Goal: Complete application form

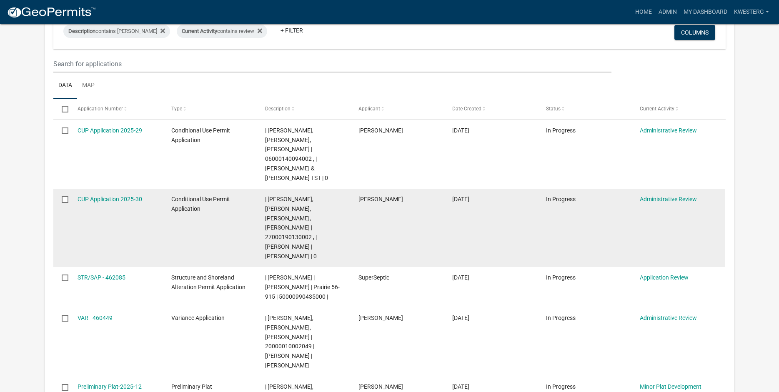
scroll to position [202, 0]
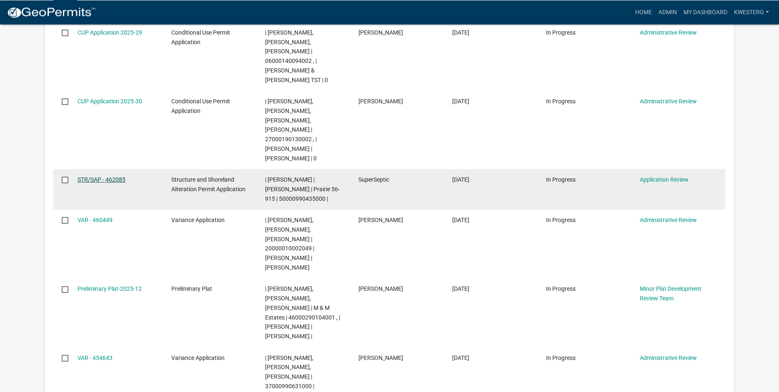
click at [92, 176] on link "STR/SAP - 462085" at bounding box center [102, 179] width 48 height 7
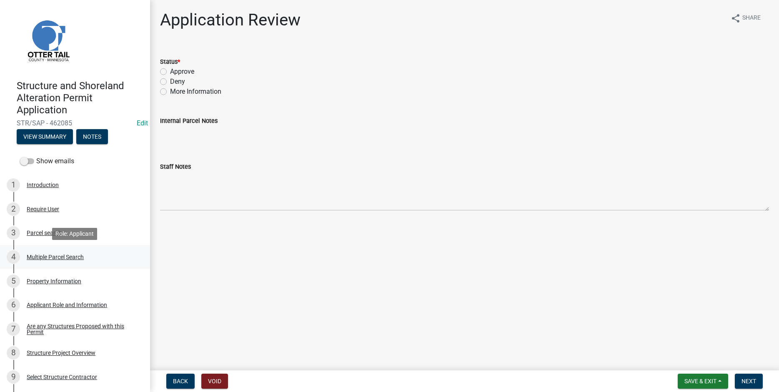
click at [55, 258] on div "Multiple Parcel Search" at bounding box center [55, 257] width 57 height 6
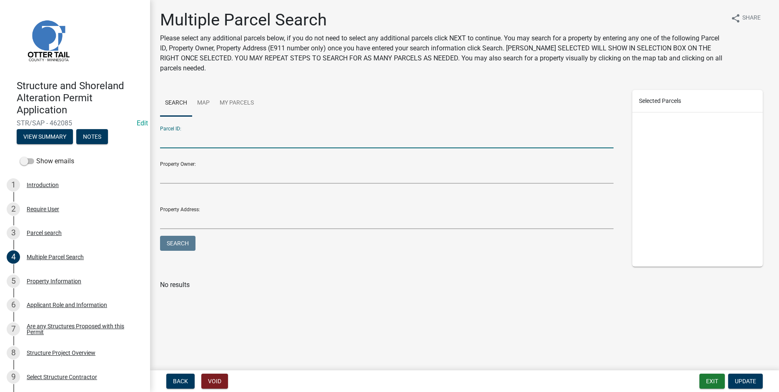
click at [178, 140] on input "Parcel ID:" at bounding box center [387, 139] width 454 height 17
type input "50000990282000"
click at [177, 243] on button "Search" at bounding box center [177, 243] width 35 height 15
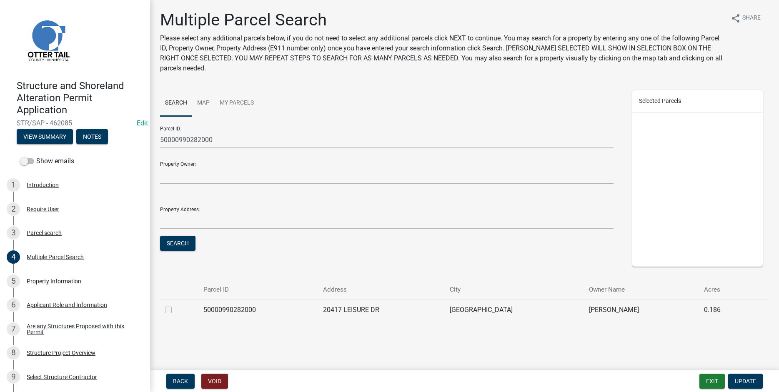
click at [175, 305] on label at bounding box center [175, 305] width 0 height 0
click at [175, 311] on input "checkbox" at bounding box center [177, 307] width 5 height 5
checkbox input "true"
click at [742, 387] on button "Update" at bounding box center [745, 381] width 35 height 15
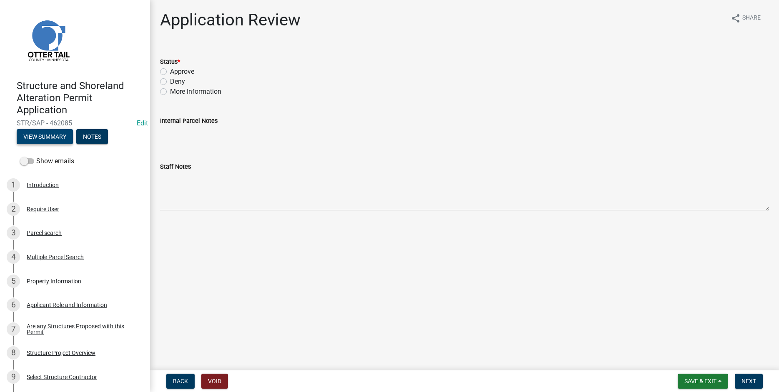
click at [41, 136] on button "View Summary" at bounding box center [45, 136] width 56 height 15
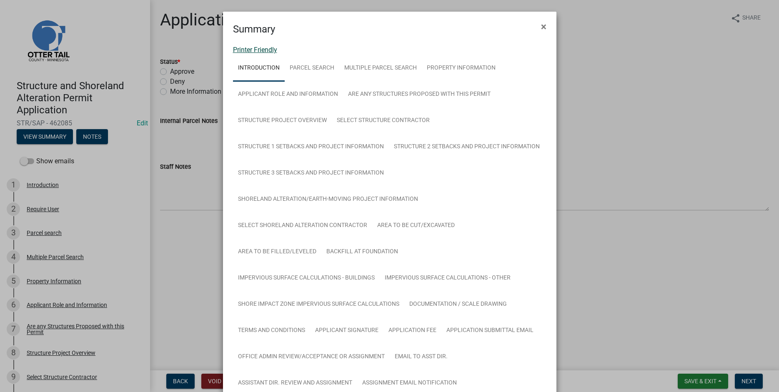
click at [245, 50] on link "Printer Friendly" at bounding box center [255, 50] width 44 height 8
click at [544, 26] on span "×" at bounding box center [543, 27] width 5 height 12
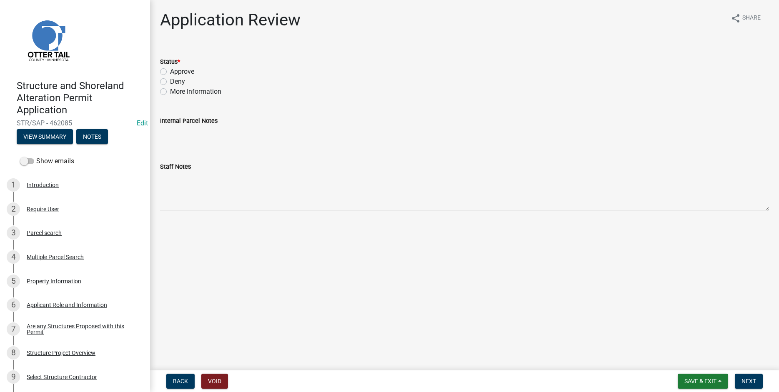
click at [170, 73] on label "Approve" at bounding box center [182, 72] width 24 height 10
click at [170, 72] on input "Approve" at bounding box center [172, 69] width 5 height 5
radio input "true"
click at [753, 380] on span "Next" at bounding box center [749, 381] width 15 height 7
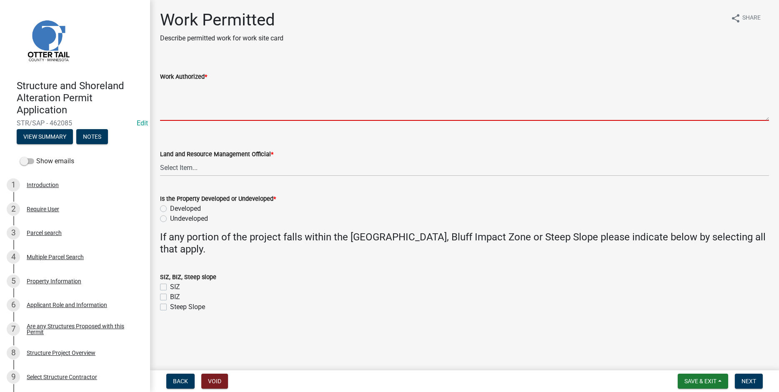
click at [161, 87] on textarea "Work Authorized *" at bounding box center [464, 101] width 609 height 39
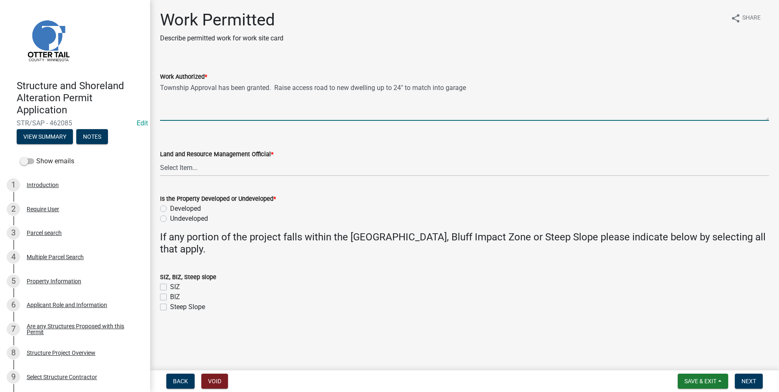
click at [447, 86] on textarea "Township Approval has been granted. Raise access road to new dwelling up to 24"…" at bounding box center [464, 101] width 609 height 39
click at [482, 90] on textarea "Township Approval has been granted. Raise access road to new dwelling up to 24"…" at bounding box center [464, 101] width 609 height 39
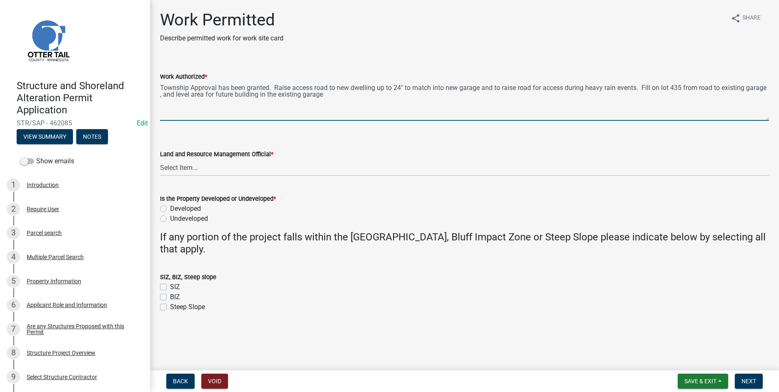
click at [265, 95] on textarea "Township Approval has been granted. Raise access road to new dwelling up to 24"…" at bounding box center [464, 101] width 609 height 39
click at [345, 95] on textarea "Township Approval has been granted. Raise access road to new dwelling up to 24"…" at bounding box center [464, 101] width 609 height 39
click at [671, 88] on textarea "Township Approval has been granted. Raise access road to new dwelling up to 24"…" at bounding box center [464, 101] width 609 height 39
drag, startPoint x: 183, startPoint y: 97, endPoint x: 193, endPoint y: 111, distance: 17.8
click at [183, 97] on textarea "Township Approval has been granted. Raise access road to new dwelling up to 24"…" at bounding box center [464, 101] width 609 height 39
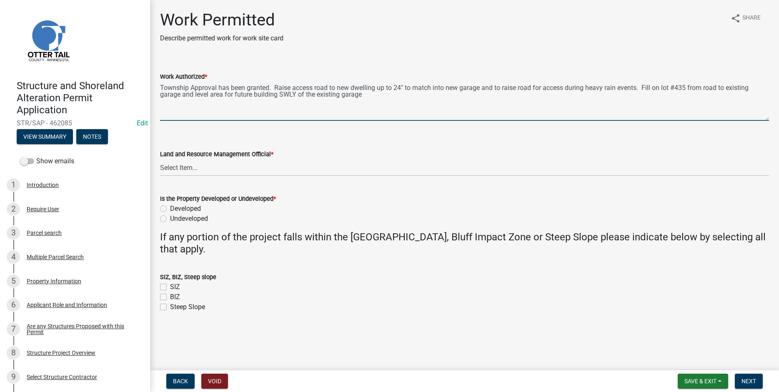
click at [363, 98] on textarea "Township Approval has been granted. Raise access road to new dwelling up to 24"…" at bounding box center [464, 101] width 609 height 39
click at [644, 88] on textarea "Township Approval has been granted. Raise access road to new dwelling up to 24"…" at bounding box center [464, 101] width 609 height 39
drag, startPoint x: 735, startPoint y: 95, endPoint x: 737, endPoint y: 118, distance: 23.4
click at [735, 95] on textarea "Township Approval has been granted. Raise access road to new dwelling up to 24"…" at bounding box center [464, 101] width 609 height 39
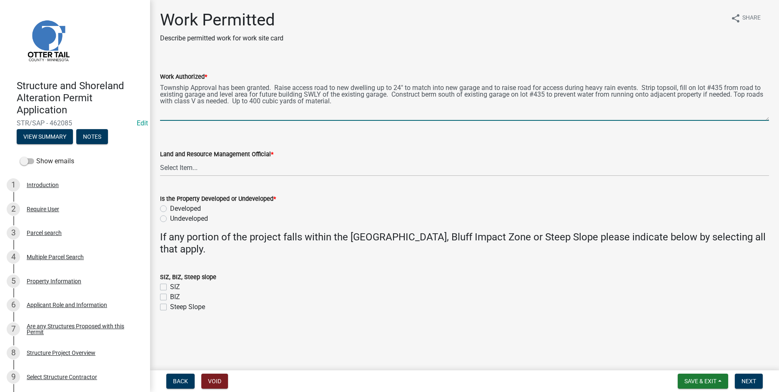
type textarea "Township Approval has been granted. Raise access road to new dwelling up to 24"…"
click at [160, 159] on select "Select Item... [PERSON_NAME] [PERSON_NAME] [PERSON_NAME] [PERSON_NAME] [PERSON_…" at bounding box center [464, 167] width 609 height 17
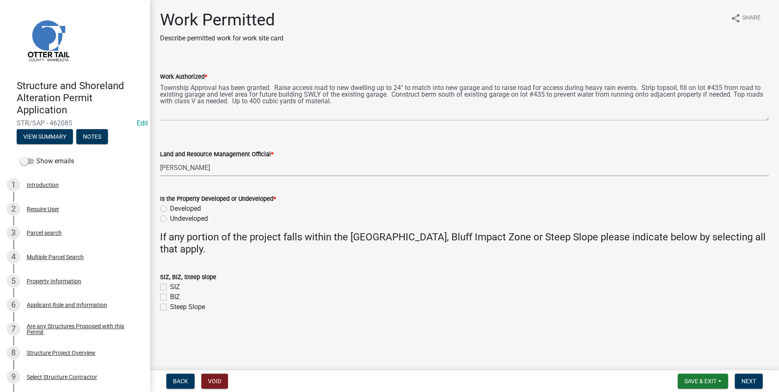
click option "[PERSON_NAME]" at bounding box center [0, 0] width 0 height 0
select select "b1ab52ec-9759-48a2-a5bb-a8b7da6cd639"
click at [170, 209] on label "Developed" at bounding box center [185, 209] width 31 height 10
click at [170, 209] on input "Developed" at bounding box center [172, 206] width 5 height 5
radio input "true"
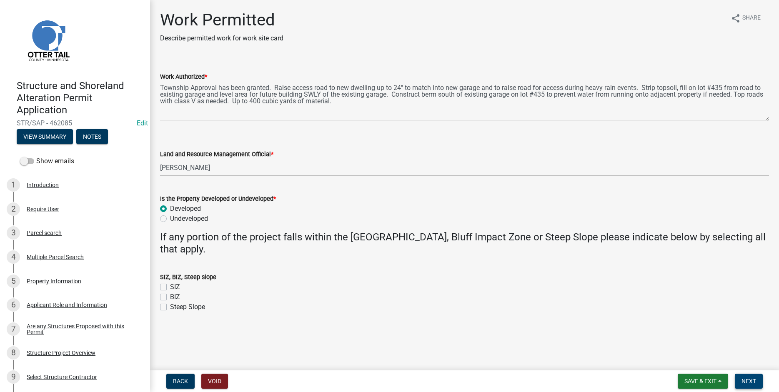
click at [748, 380] on span "Next" at bounding box center [749, 381] width 15 height 7
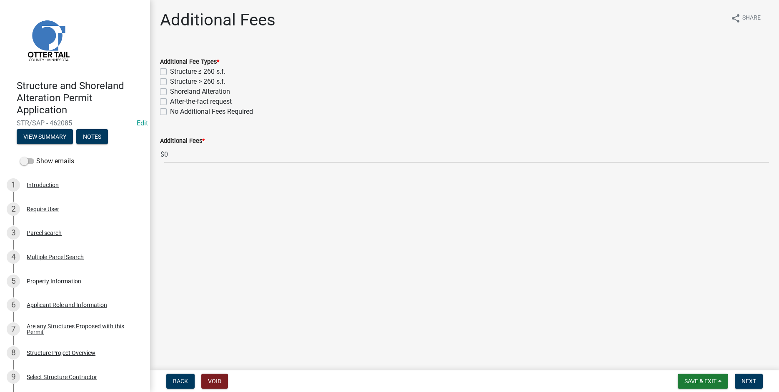
click at [170, 90] on label "Shoreland Alteration" at bounding box center [200, 92] width 60 height 10
click at [170, 90] on input "Shoreland Alteration" at bounding box center [172, 89] width 5 height 5
checkbox input "true"
checkbox input "false"
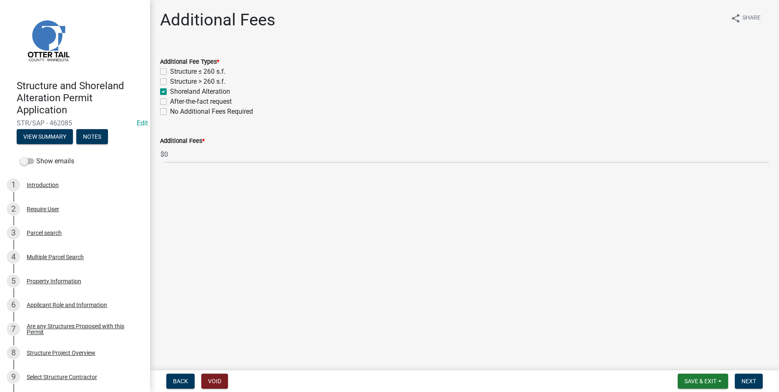
checkbox input "true"
checkbox input "false"
click at [743, 382] on span "Next" at bounding box center [749, 381] width 15 height 7
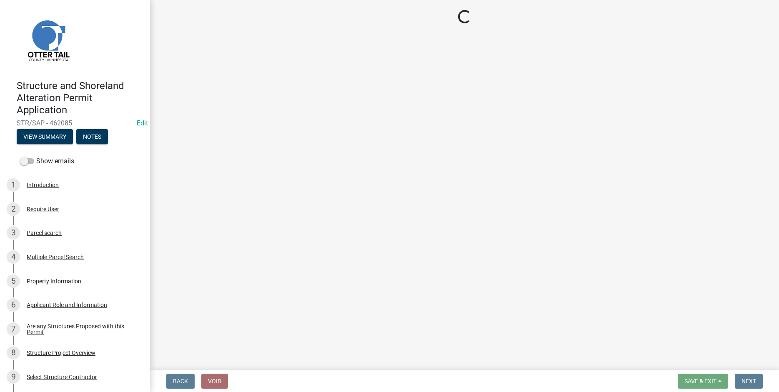
select select "3: 3"
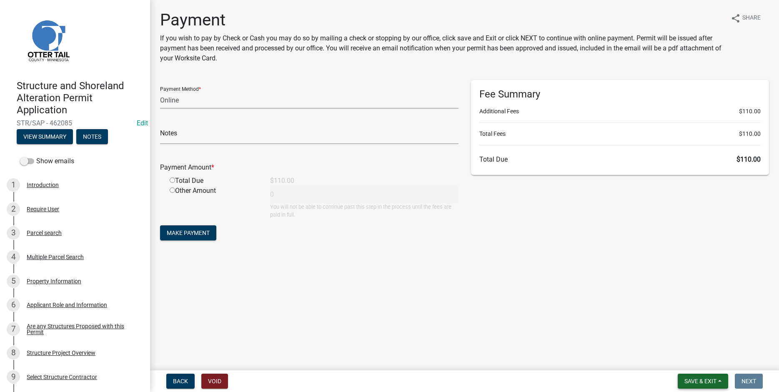
click at [701, 382] on span "Save & Exit" at bounding box center [701, 381] width 32 height 7
click at [677, 362] on button "Save & Exit" at bounding box center [695, 360] width 67 height 20
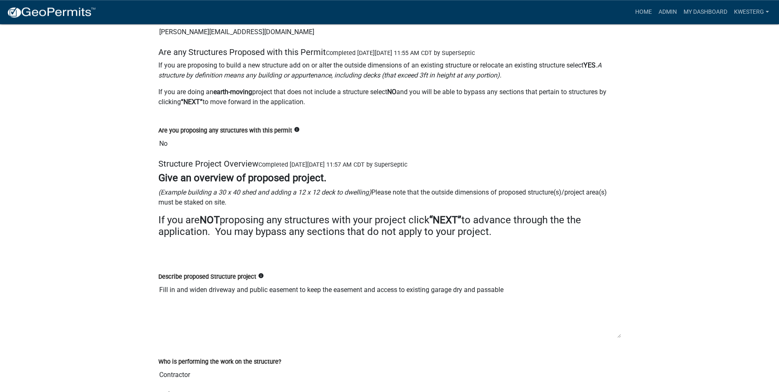
scroll to position [2052, 0]
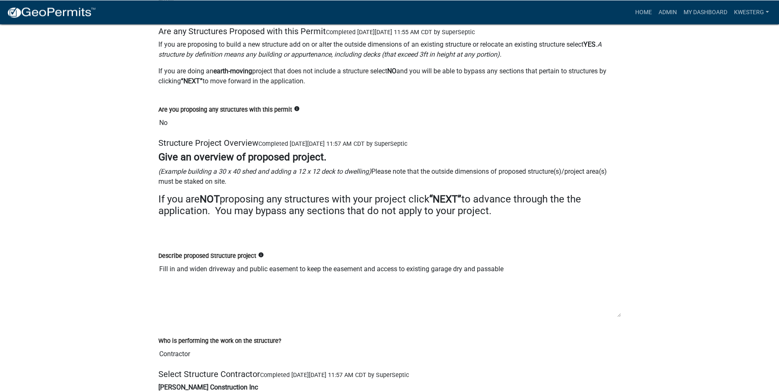
drag, startPoint x: 159, startPoint y: 271, endPoint x: 509, endPoint y: 264, distance: 349.9
click at [509, 264] on textarea "Fill in and widen driveway and public easement to keep the easement and access …" at bounding box center [389, 289] width 463 height 57
